Goal: Task Accomplishment & Management: Use online tool/utility

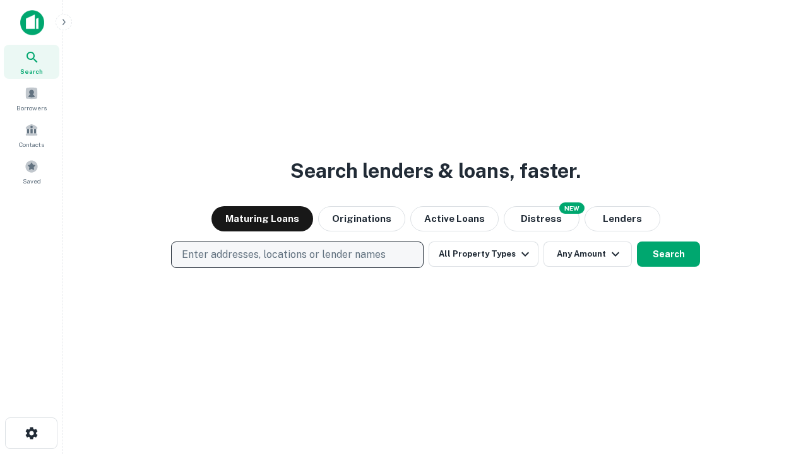
click at [297, 255] on p "Enter addresses, locations or lender names" at bounding box center [284, 254] width 204 height 15
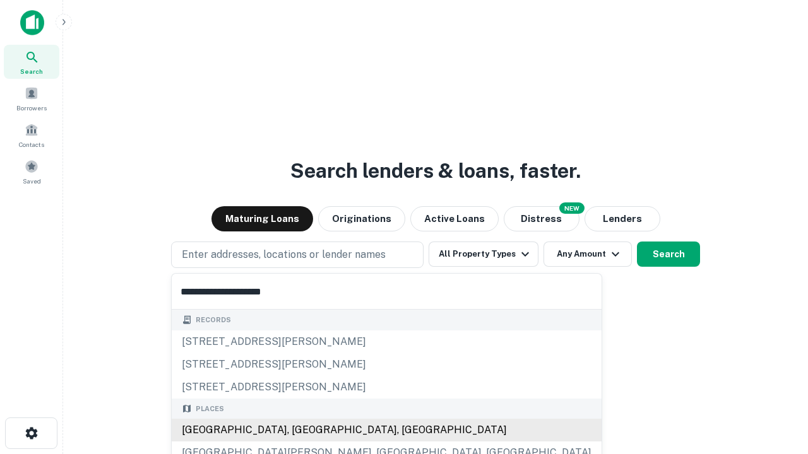
click at [302, 430] on div "[GEOGRAPHIC_DATA], [GEOGRAPHIC_DATA], [GEOGRAPHIC_DATA]" at bounding box center [387, 430] width 430 height 23
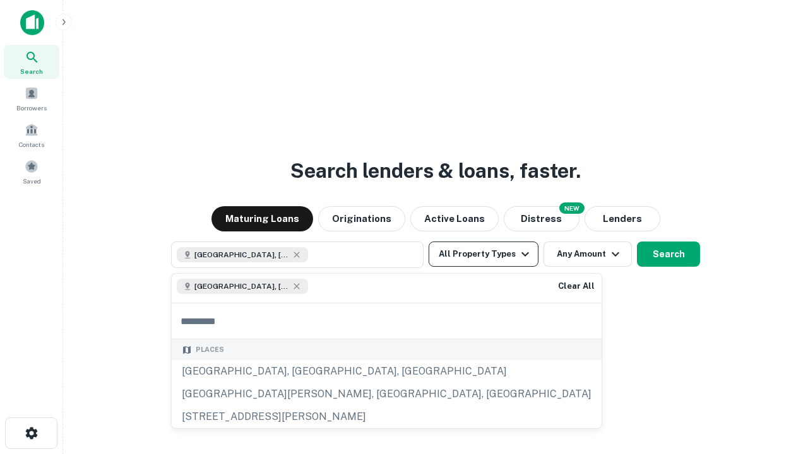
click at [483, 254] on button "All Property Types" at bounding box center [483, 254] width 110 height 25
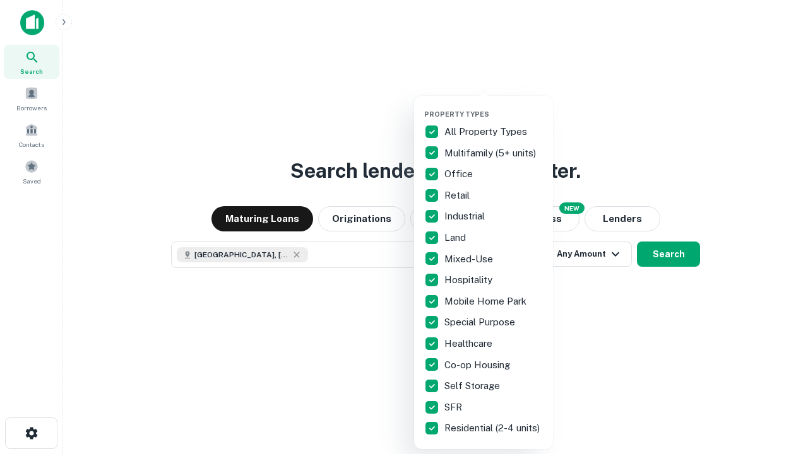
click at [493, 106] on button "button" at bounding box center [493, 106] width 139 height 1
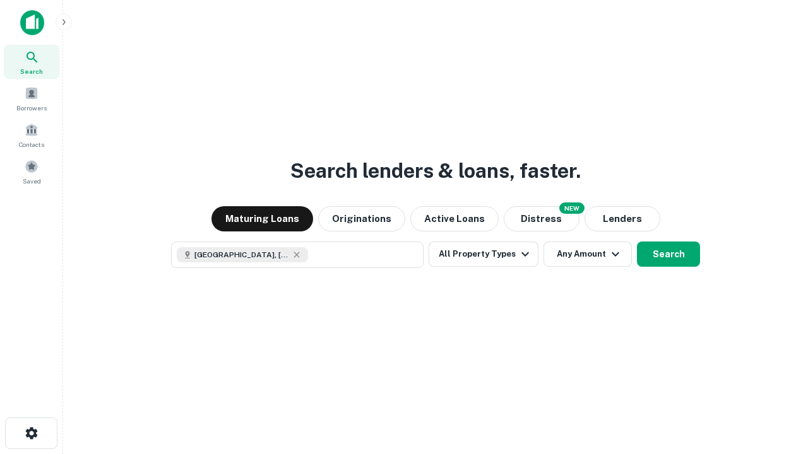
scroll to position [20, 0]
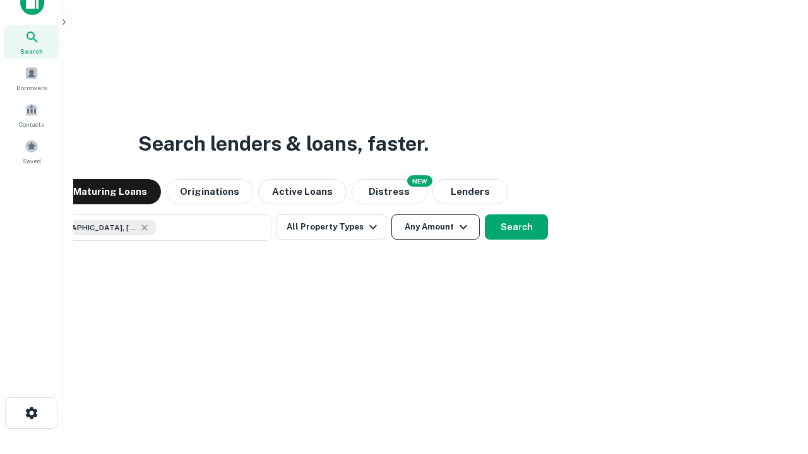
click at [391, 215] on button "Any Amount" at bounding box center [435, 227] width 88 height 25
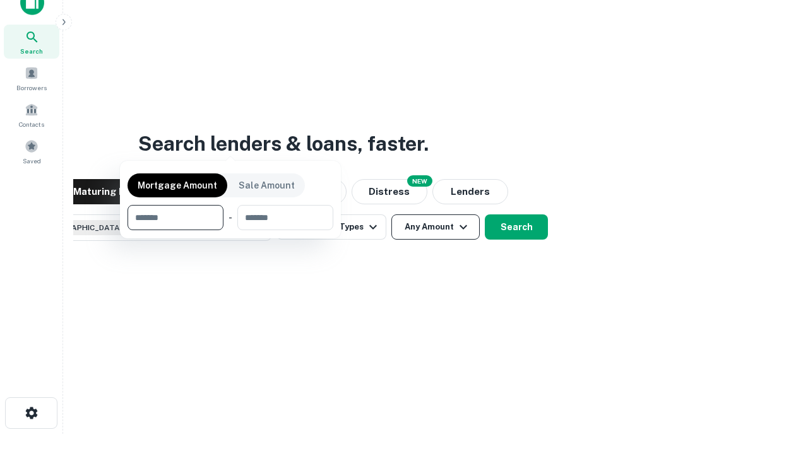
scroll to position [91, 357]
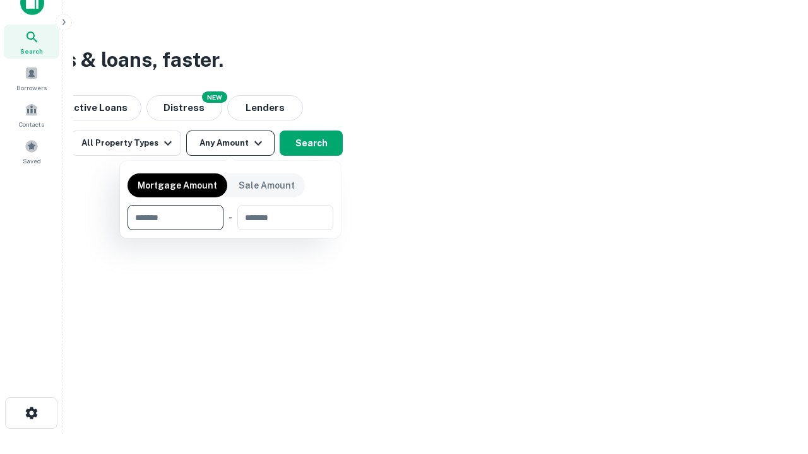
type input "*******"
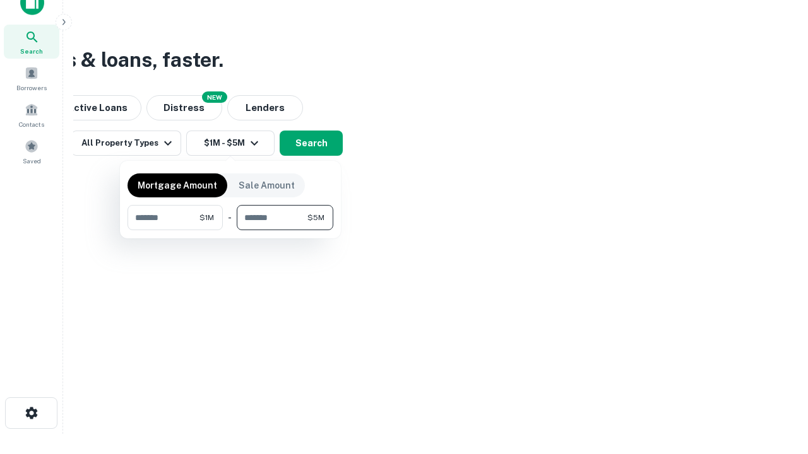
type input "*******"
click at [230, 230] on button "button" at bounding box center [230, 230] width 206 height 1
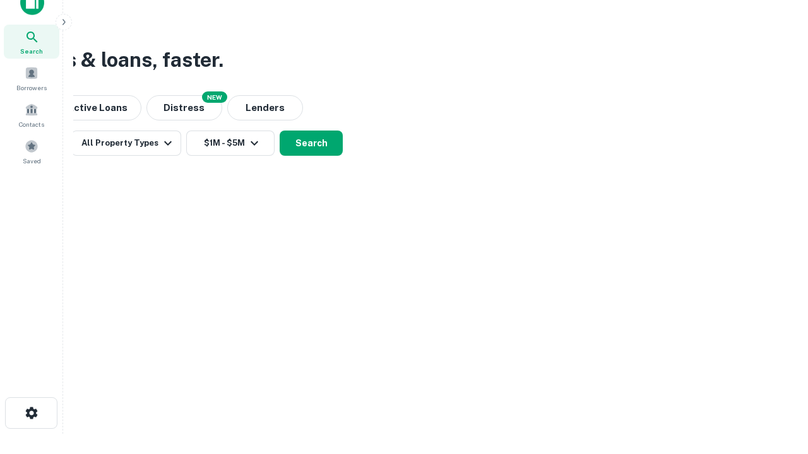
scroll to position [20, 0]
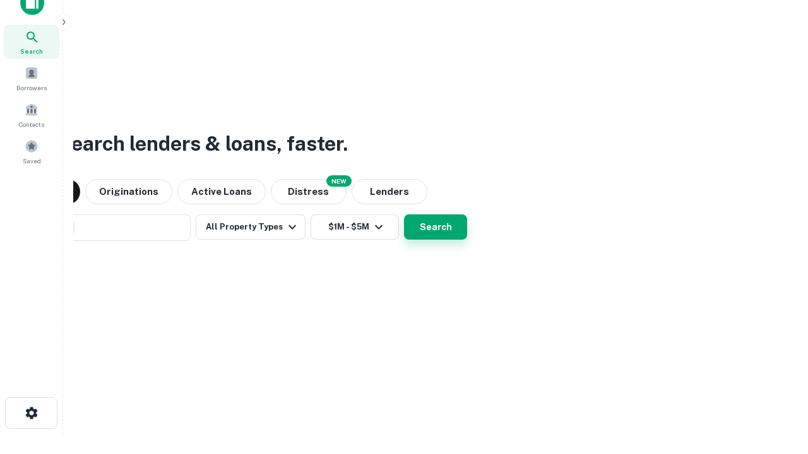
click at [404, 215] on button "Search" at bounding box center [435, 227] width 63 height 25
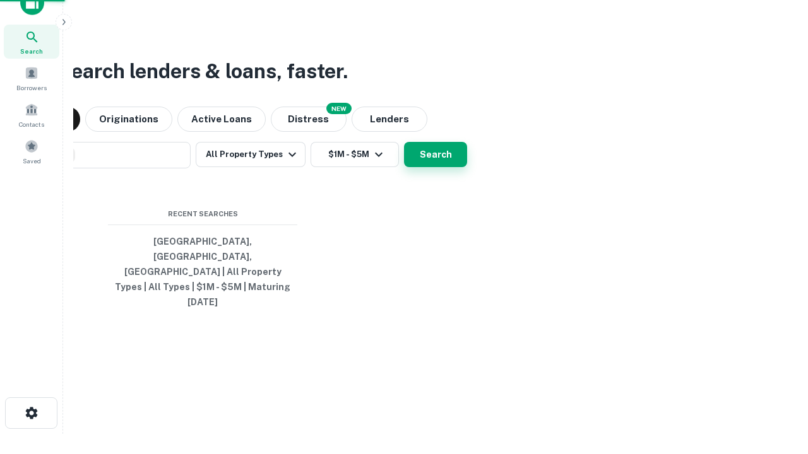
scroll to position [33, 357]
